Goal: Transaction & Acquisition: Purchase product/service

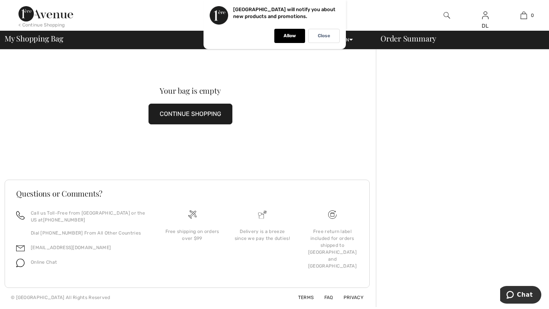
click at [185, 116] on button "CONTINUE SHOPPING" at bounding box center [190, 114] width 84 height 21
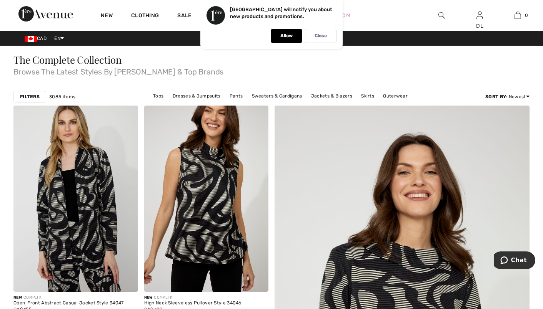
click at [321, 37] on p "Close" at bounding box center [320, 36] width 12 height 6
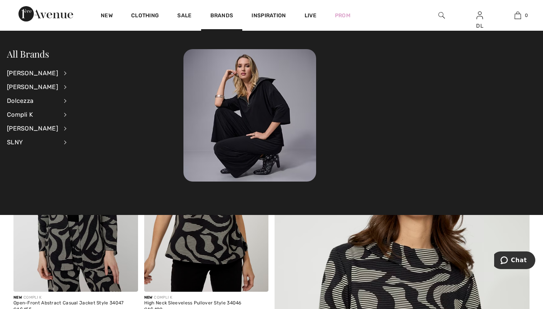
click at [32, 113] on div "Compli K" at bounding box center [32, 115] width 51 height 14
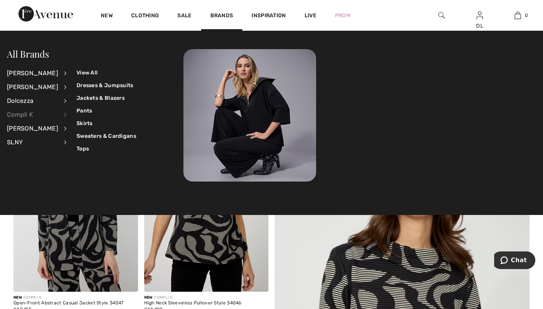
click at [85, 111] on link "Pants" at bounding box center [107, 111] width 60 height 13
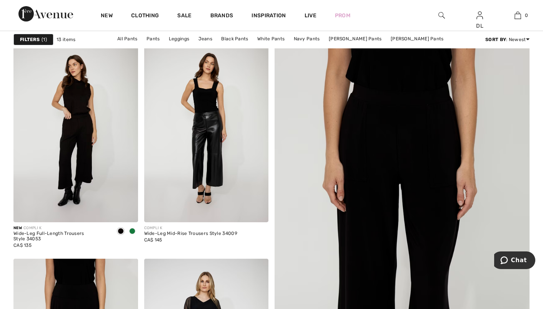
scroll to position [77, 0]
click at [347, 173] on img at bounding box center [402, 266] width 306 height 459
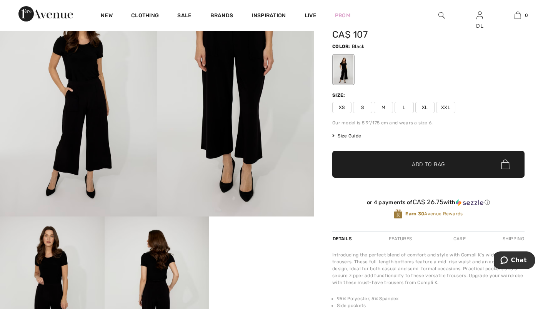
scroll to position [38, 0]
